Goal: Task Accomplishment & Management: Use online tool/utility

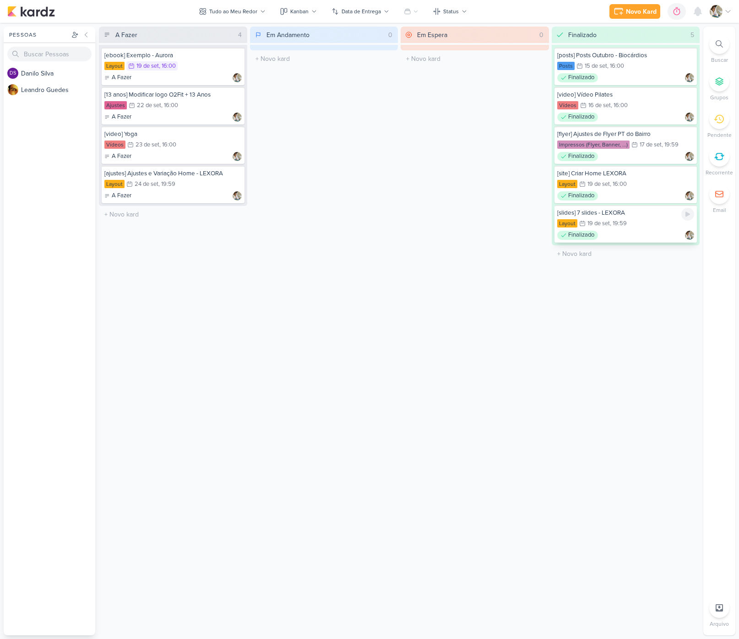
click at [623, 226] on div ", 19:59" at bounding box center [618, 224] width 17 height 6
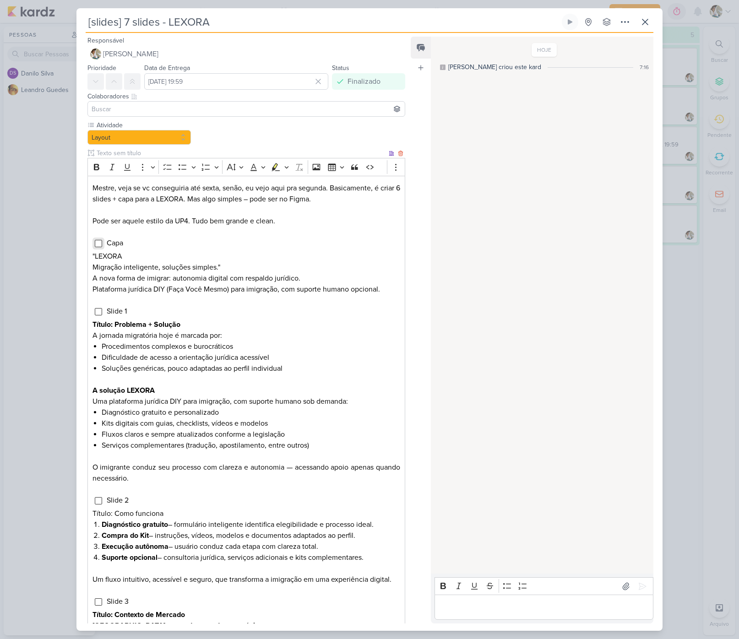
click at [97, 246] on input "Editor editing area: main" at bounding box center [98, 243] width 7 height 7
click at [97, 310] on input "Editor editing area: main" at bounding box center [98, 311] width 7 height 7
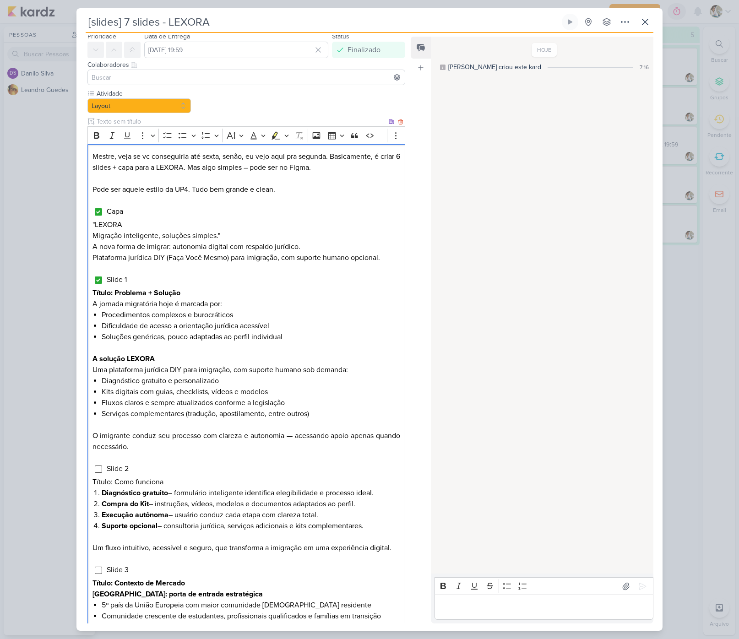
scroll to position [70, 0]
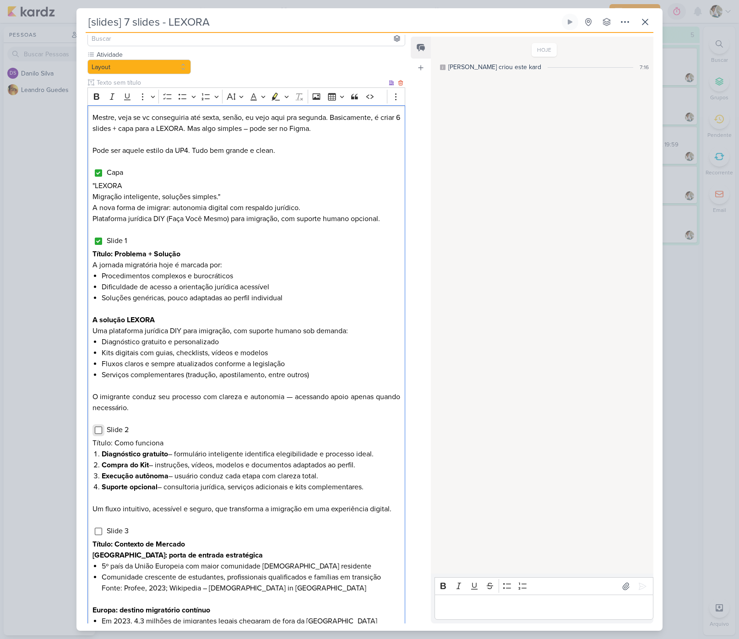
click at [97, 430] on input "Editor editing area: main" at bounding box center [98, 430] width 7 height 7
click at [99, 534] on input "Editor editing area: main" at bounding box center [98, 531] width 7 height 7
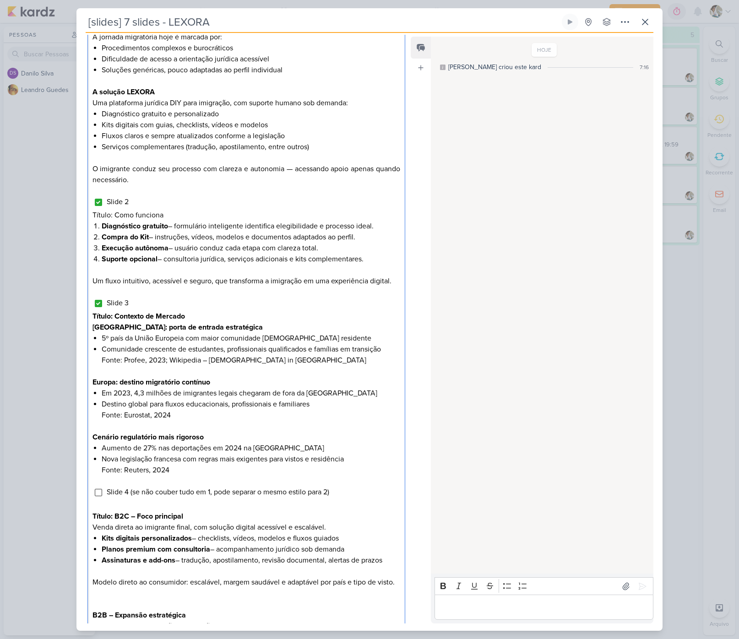
scroll to position [380, 0]
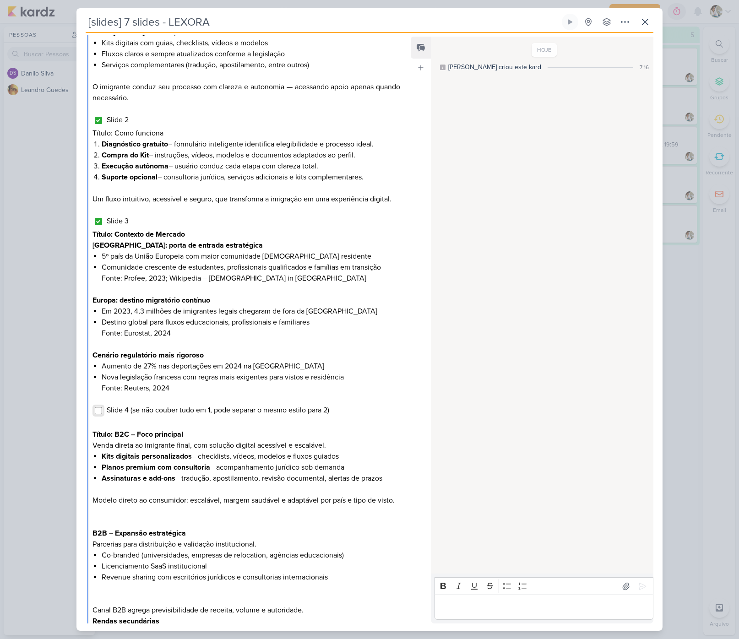
click at [97, 410] on input "Editor editing area: main" at bounding box center [98, 410] width 7 height 7
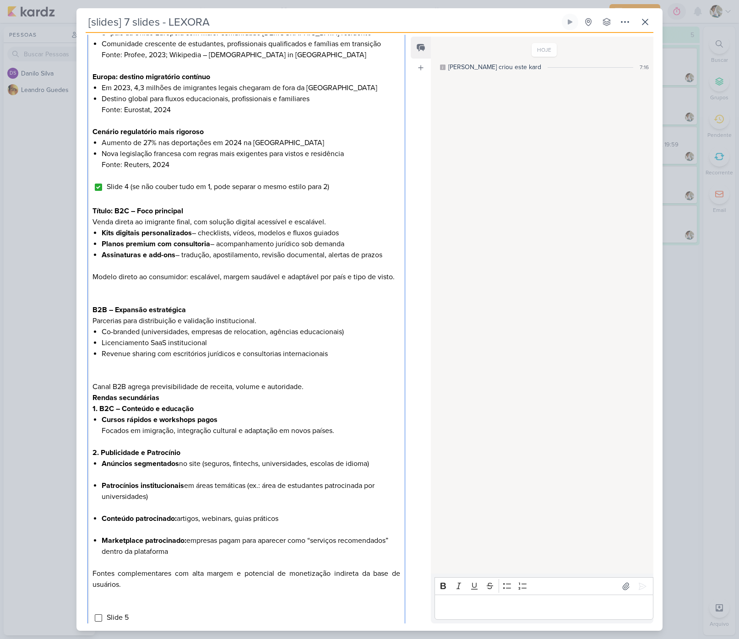
scroll to position [753, 0]
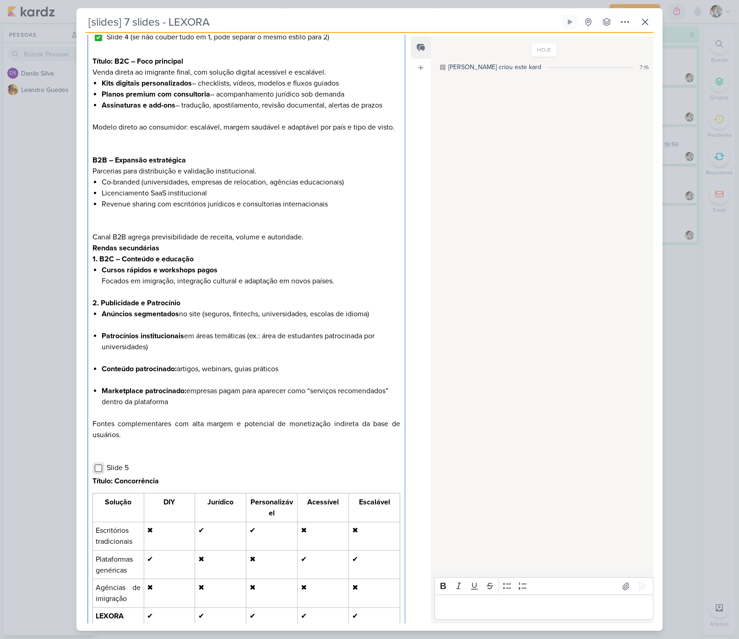
click at [98, 472] on input "Editor editing area: main" at bounding box center [98, 468] width 7 height 7
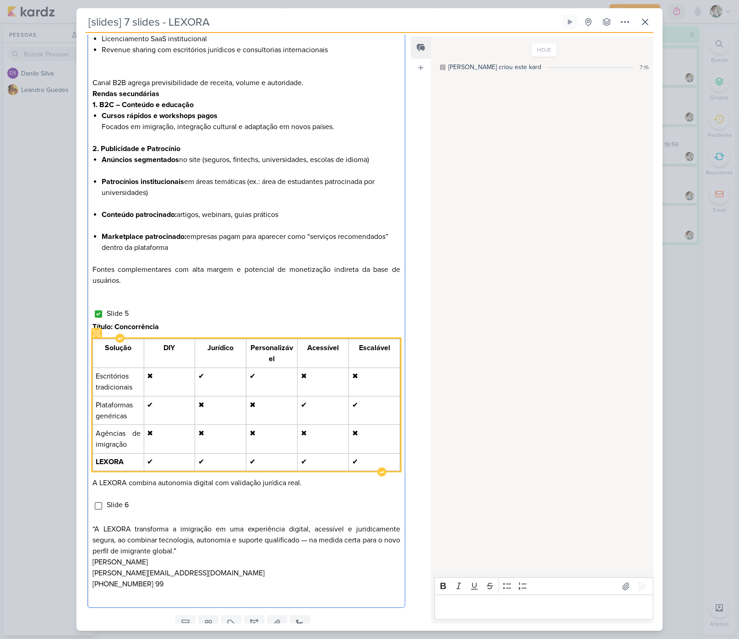
scroll to position [909, 0]
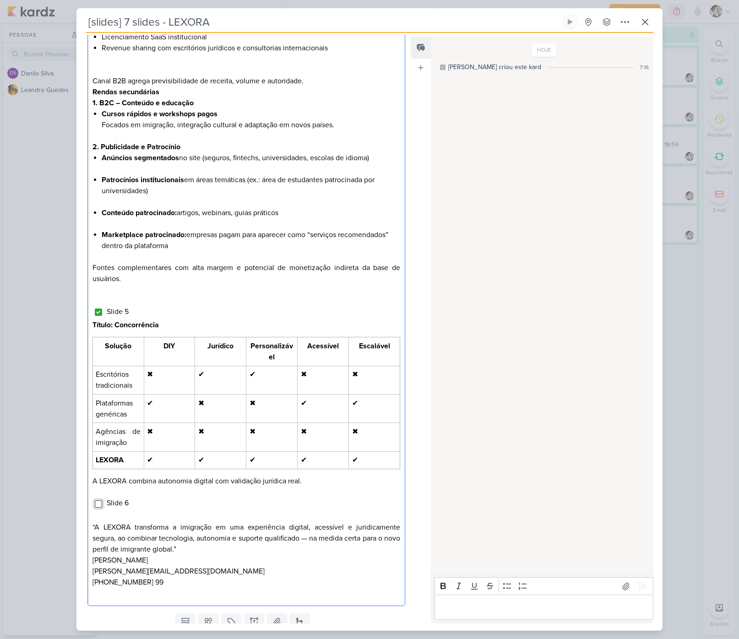
click at [97, 508] on input "Editor editing area: main" at bounding box center [98, 503] width 7 height 7
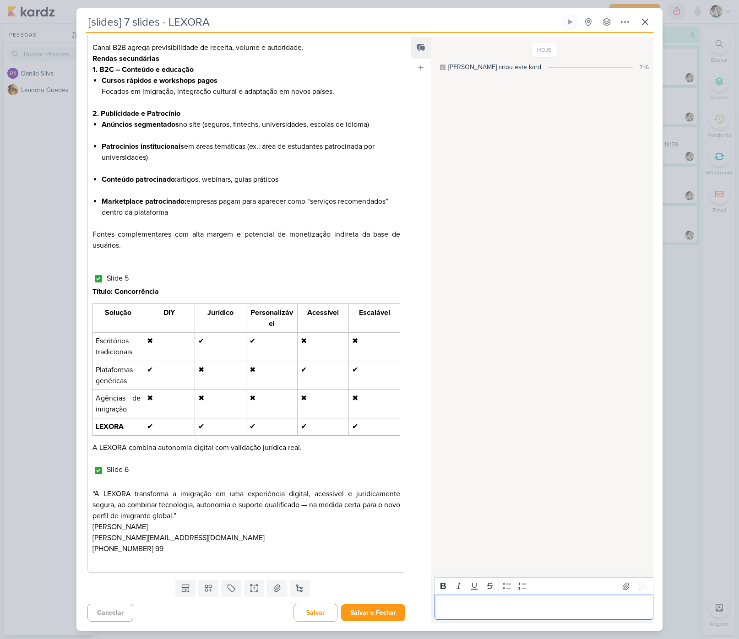
click at [470, 605] on p "Editor editing area: main" at bounding box center [543, 607] width 209 height 11
click at [507, 610] on p "Mestre, enviado PDF no Telegram. Está tudo no Figma, na página Slides" at bounding box center [543, 602] width 209 height 22
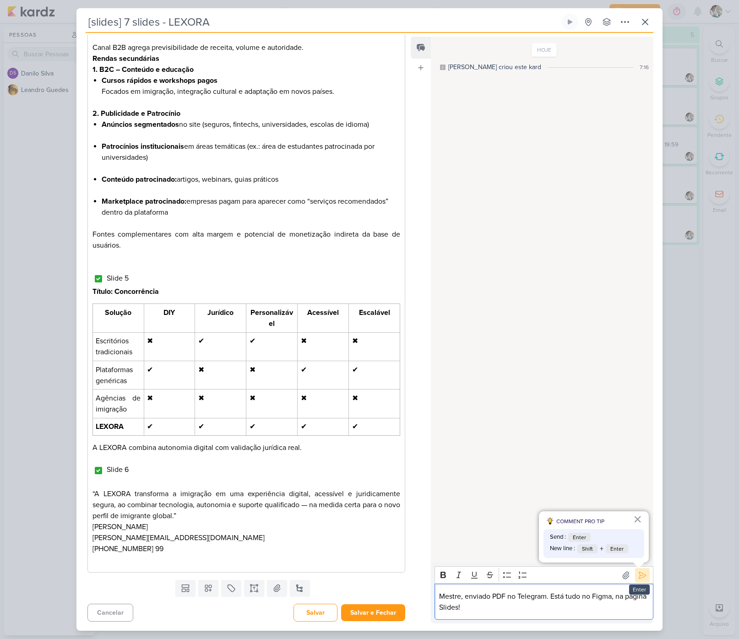
click at [640, 575] on icon at bounding box center [642, 575] width 9 height 9
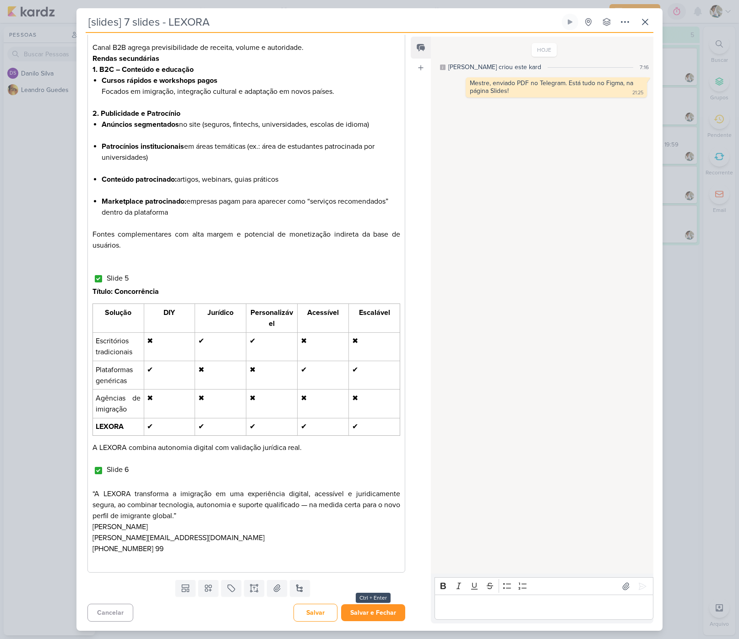
click at [374, 615] on button "Salvar e Fechar" at bounding box center [373, 612] width 64 height 17
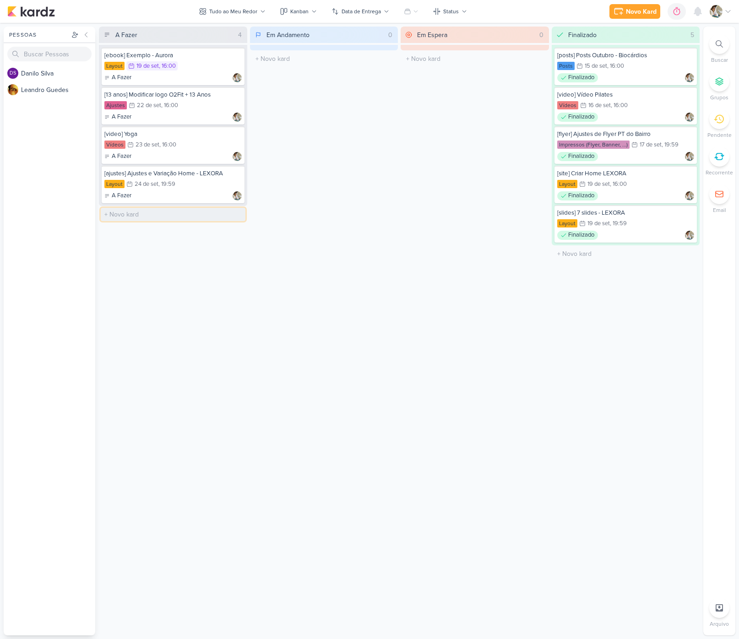
click at [228, 216] on input "text" at bounding box center [173, 214] width 145 height 13
click at [635, 12] on div "Novo Kard" at bounding box center [641, 12] width 31 height 10
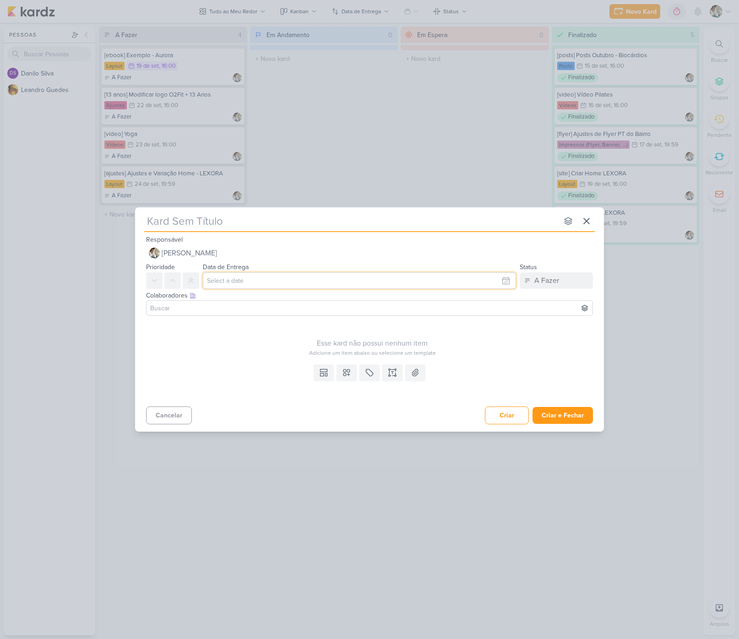
click at [245, 279] on input "text" at bounding box center [359, 280] width 313 height 16
click at [477, 355] on div "18" at bounding box center [475, 355] width 14 height 14
type input "18 de setembro de 2025 às 23:59"
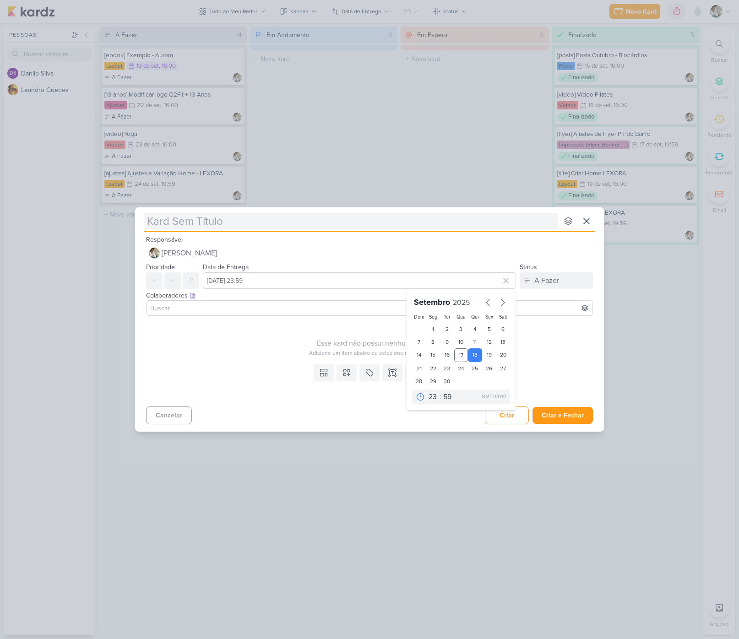
click at [231, 224] on input "text" at bounding box center [351, 221] width 414 height 16
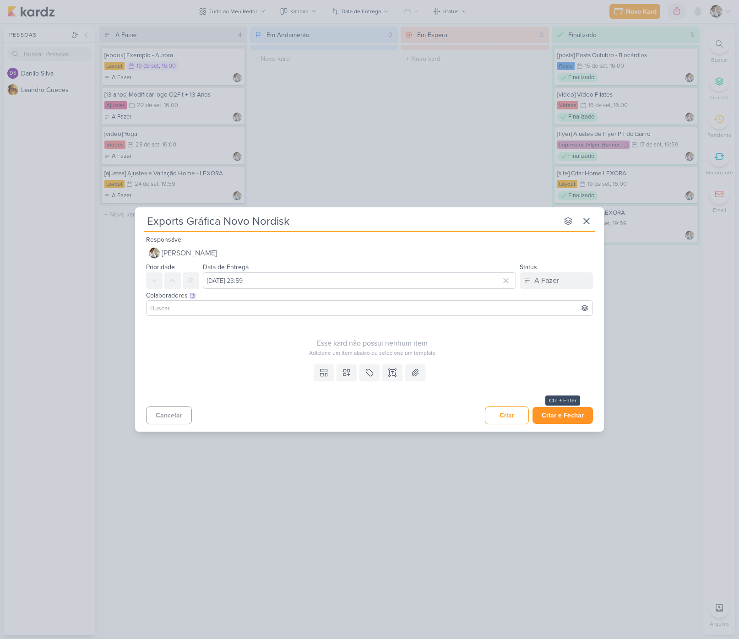
type input "Exports Gráfica Novo Nordisk"
click at [559, 415] on button "Criar e Fechar" at bounding box center [562, 415] width 60 height 17
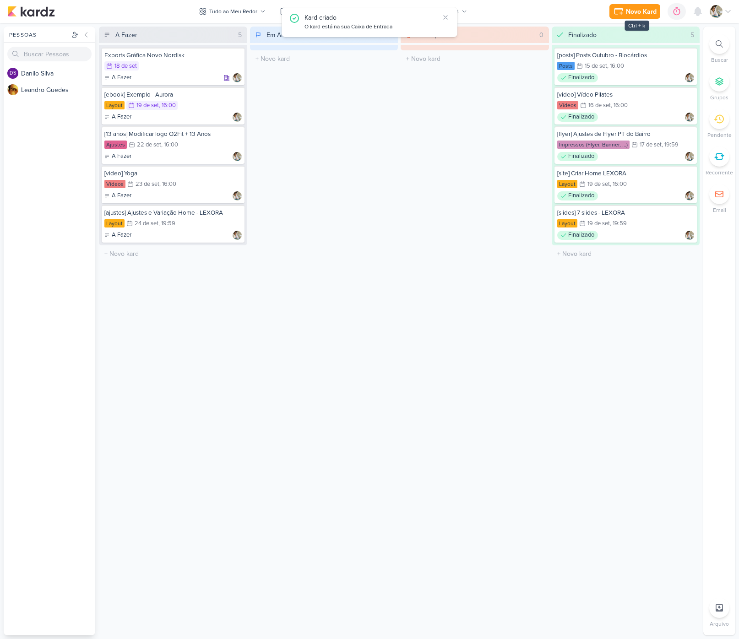
click at [645, 12] on div "Novo Kard" at bounding box center [641, 12] width 31 height 10
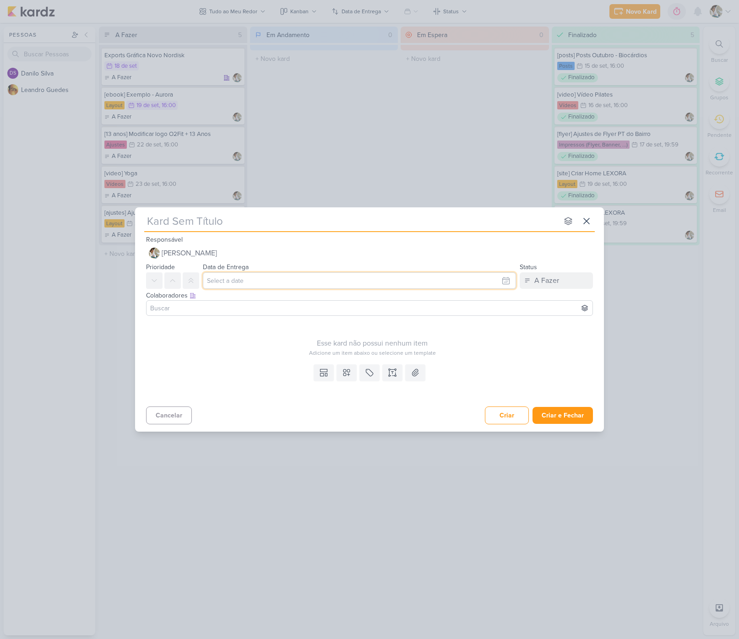
click at [282, 282] on input "text" at bounding box center [359, 280] width 313 height 16
click at [474, 357] on div "18" at bounding box center [475, 355] width 14 height 14
type input "18 de setembro de 2025 às 23:59"
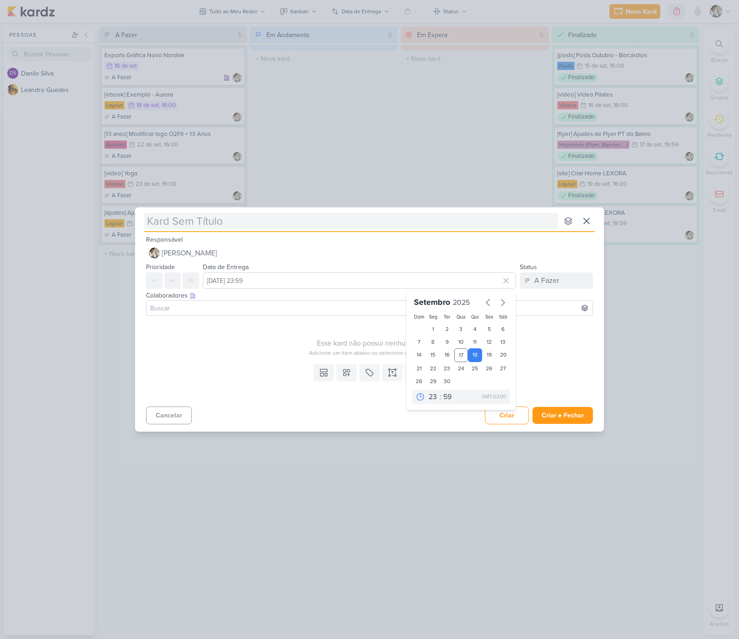
click at [204, 224] on input "text" at bounding box center [351, 221] width 414 height 16
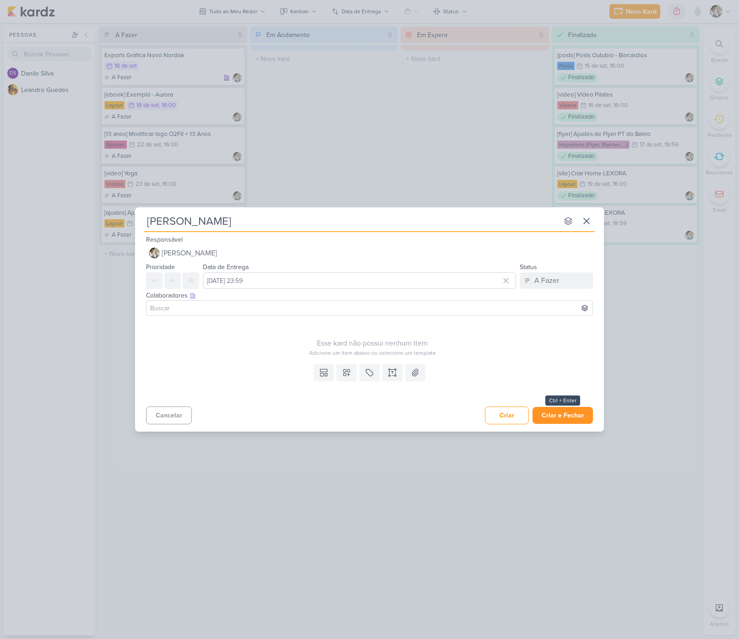
type input "[PERSON_NAME]"
click at [564, 417] on button "Criar e Fechar" at bounding box center [562, 415] width 60 height 17
